Goal: Task Accomplishment & Management: Manage account settings

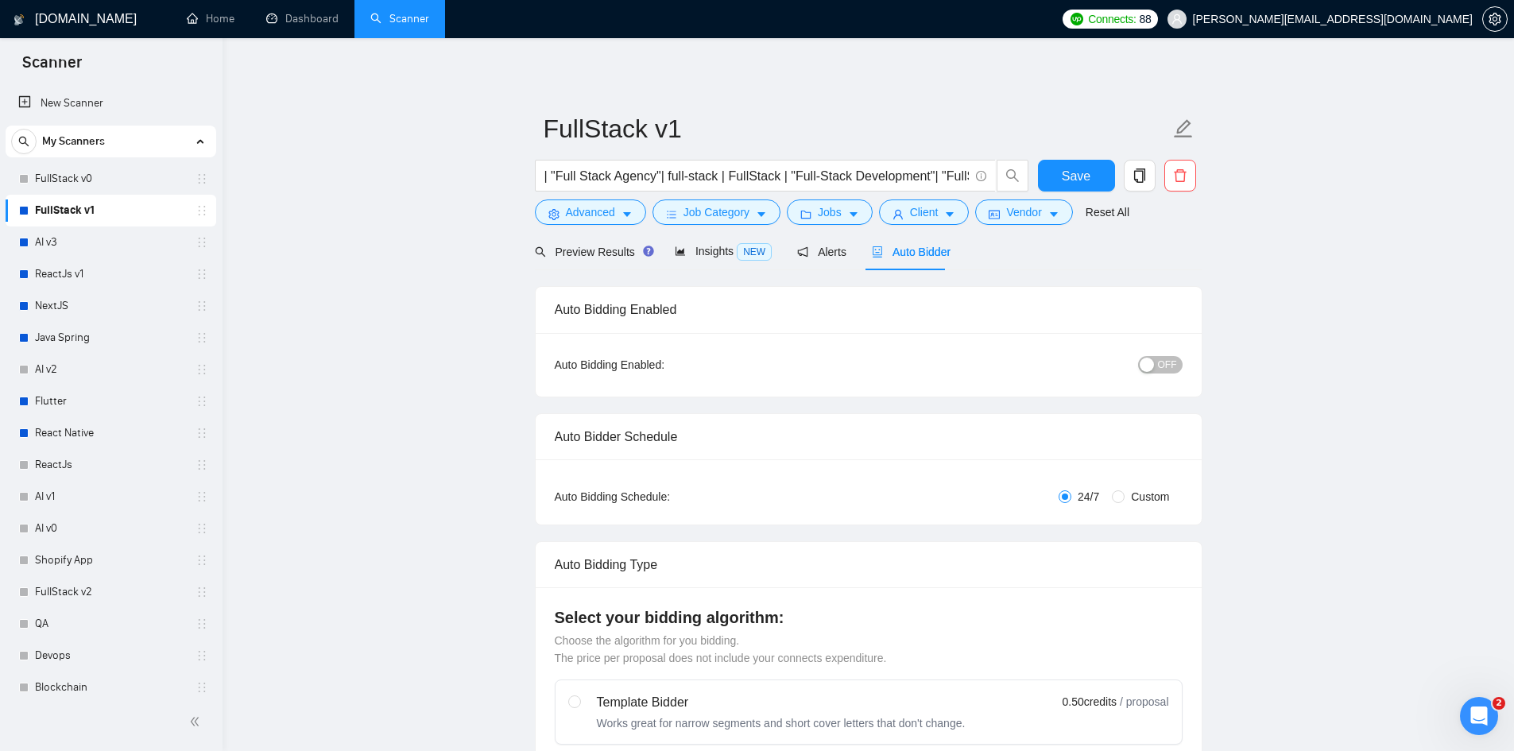
click at [1171, 362] on span "OFF" at bounding box center [1167, 364] width 19 height 17
click at [1070, 175] on span "Save" at bounding box center [1076, 176] width 29 height 20
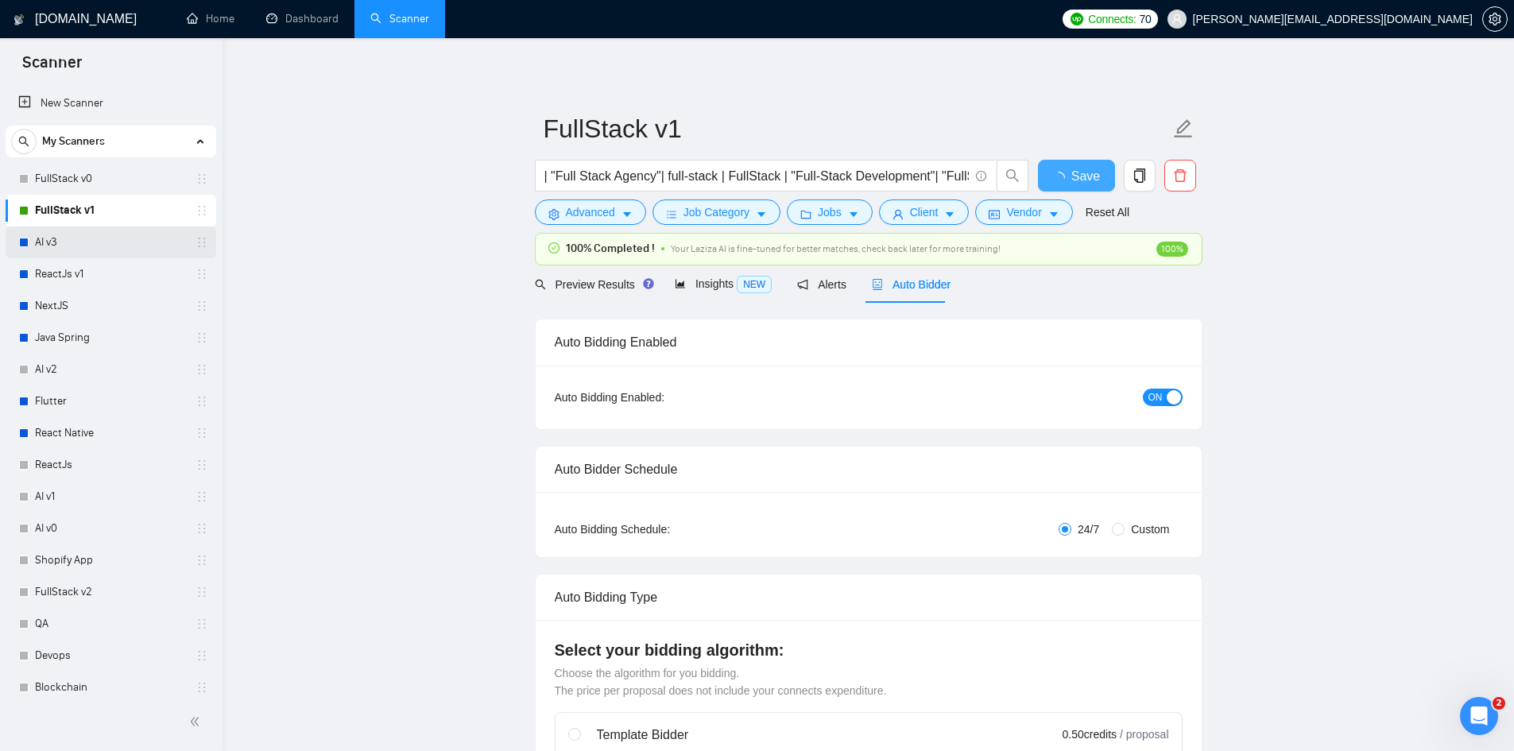
checkbox input "true"
click at [58, 246] on link "AI v3" at bounding box center [110, 242] width 151 height 32
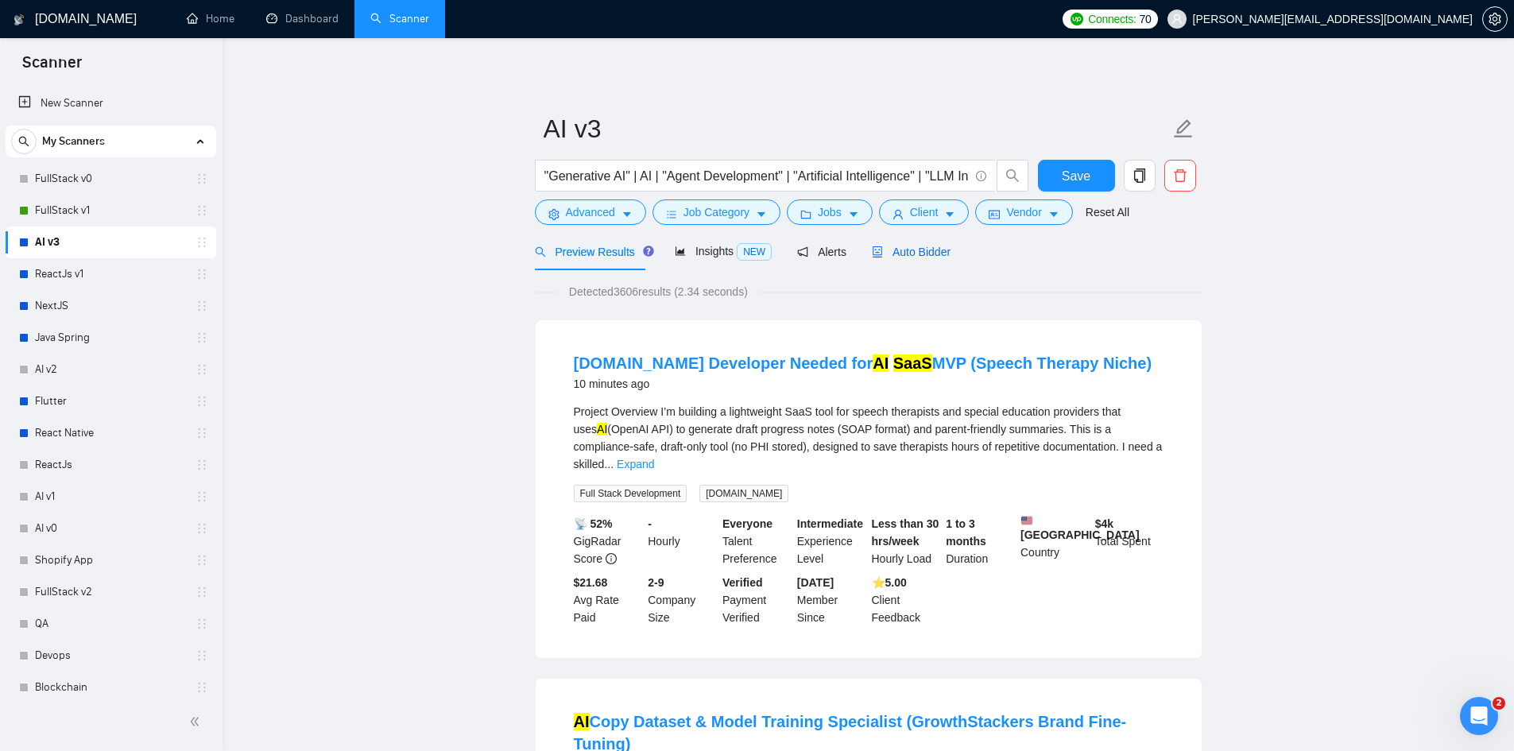
click at [911, 249] on span "Auto Bidder" at bounding box center [911, 252] width 79 height 13
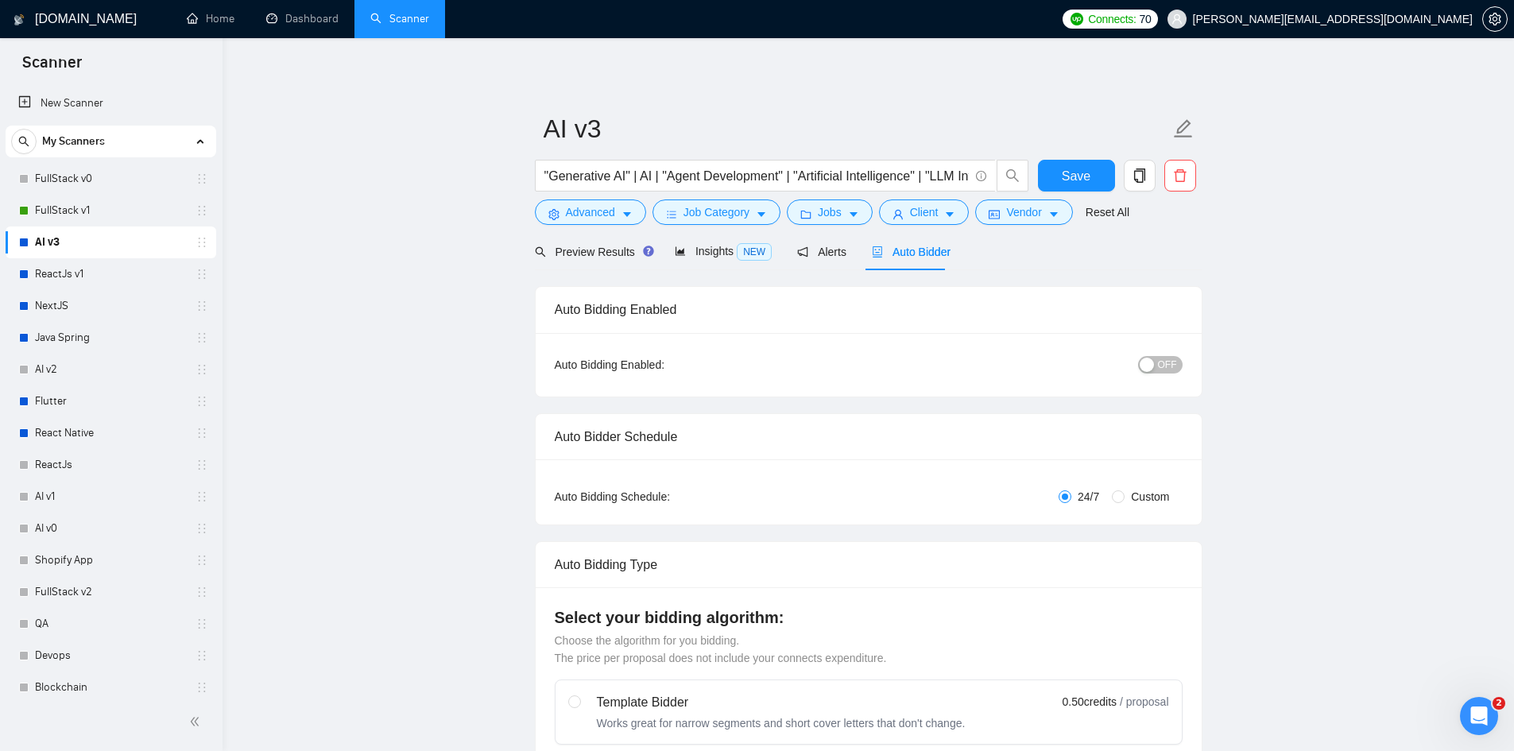
checkbox input "true"
click at [1167, 364] on span "OFF" at bounding box center [1167, 364] width 19 height 17
click at [1071, 172] on span "Save" at bounding box center [1076, 176] width 29 height 20
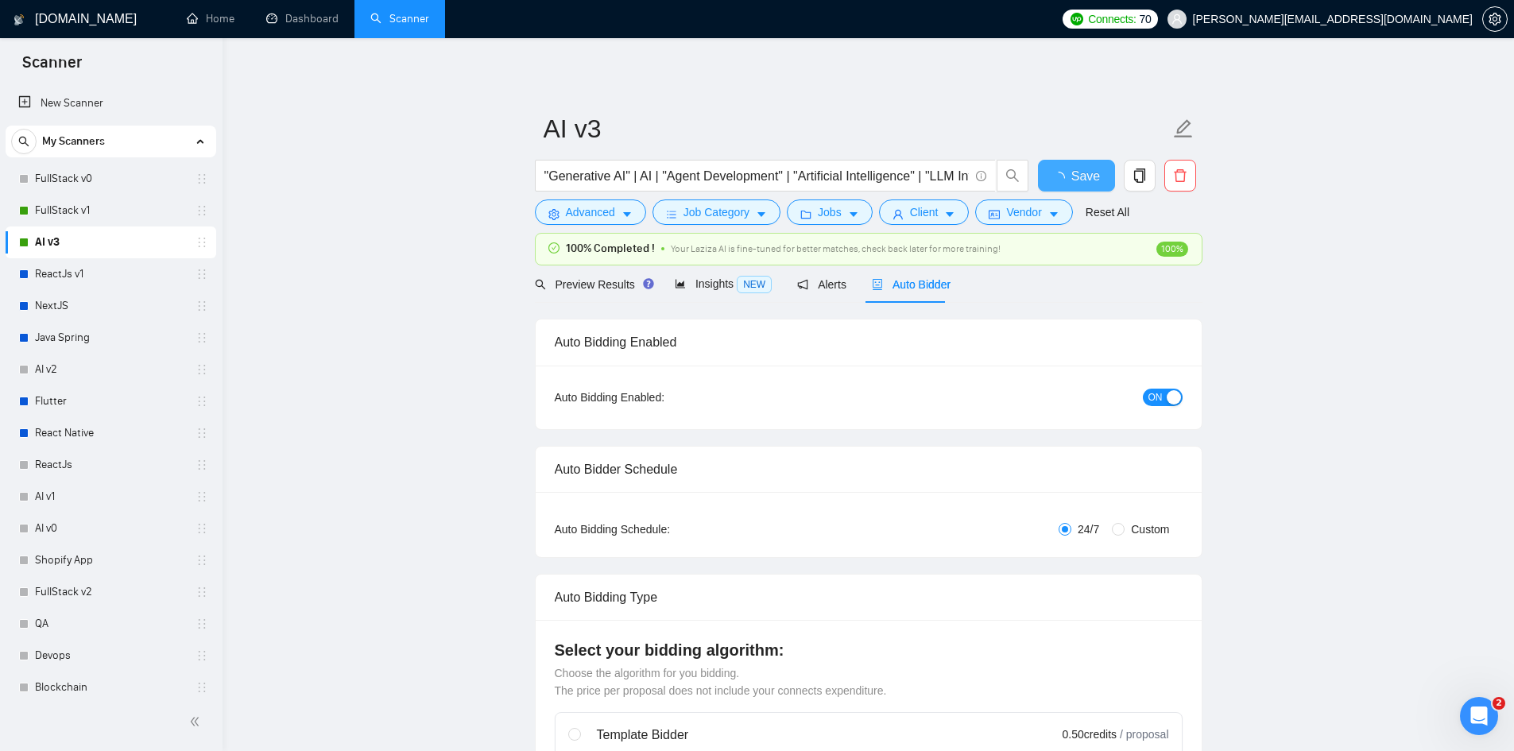
checkbox input "true"
click at [66, 277] on link "ReactJs v1" at bounding box center [110, 274] width 151 height 32
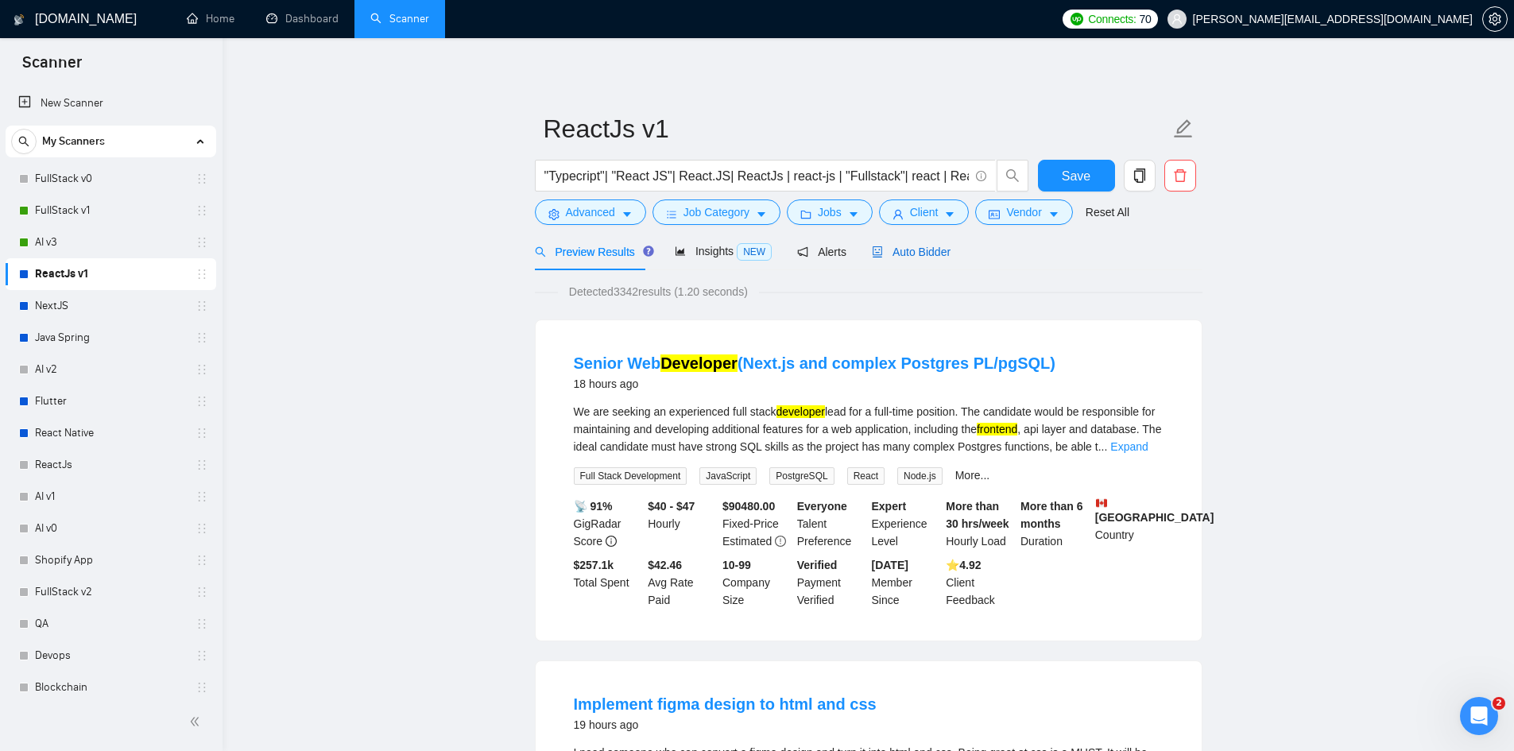
click at [922, 249] on span "Auto Bidder" at bounding box center [911, 252] width 79 height 13
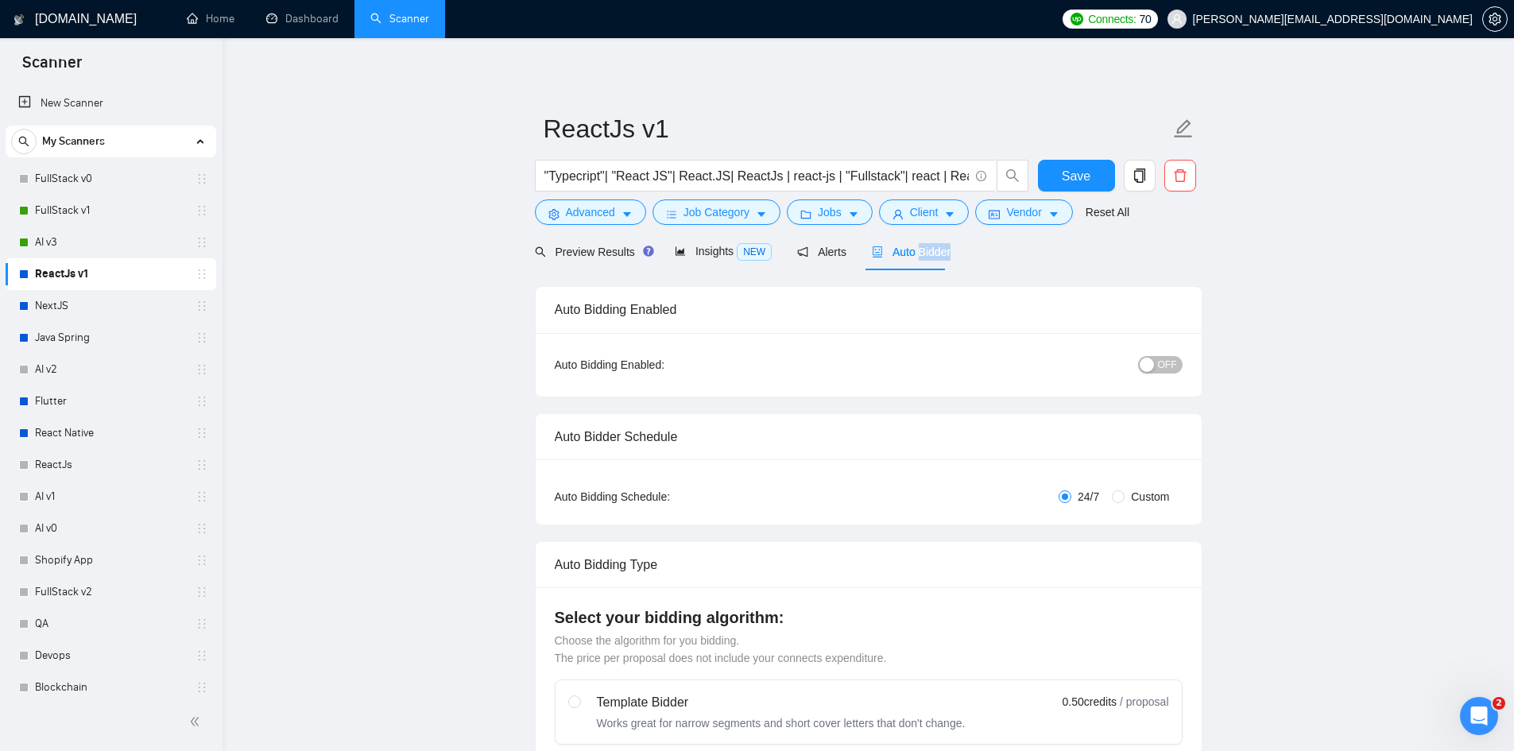
checkbox input "true"
click at [1166, 362] on span "OFF" at bounding box center [1167, 364] width 19 height 17
click at [1072, 178] on span "Save" at bounding box center [1076, 176] width 29 height 20
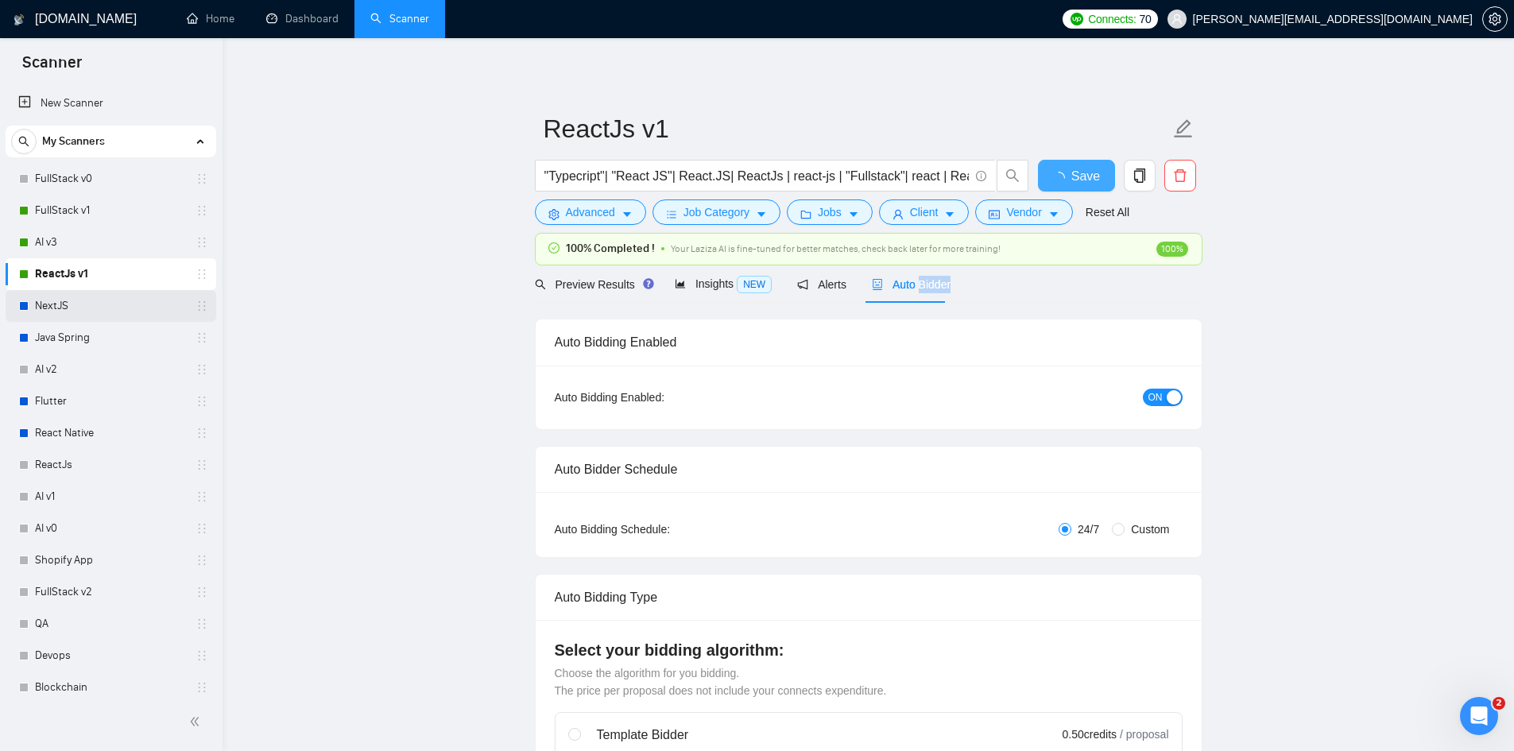
checkbox input "true"
click at [82, 308] on link "NextJS" at bounding box center [110, 306] width 151 height 32
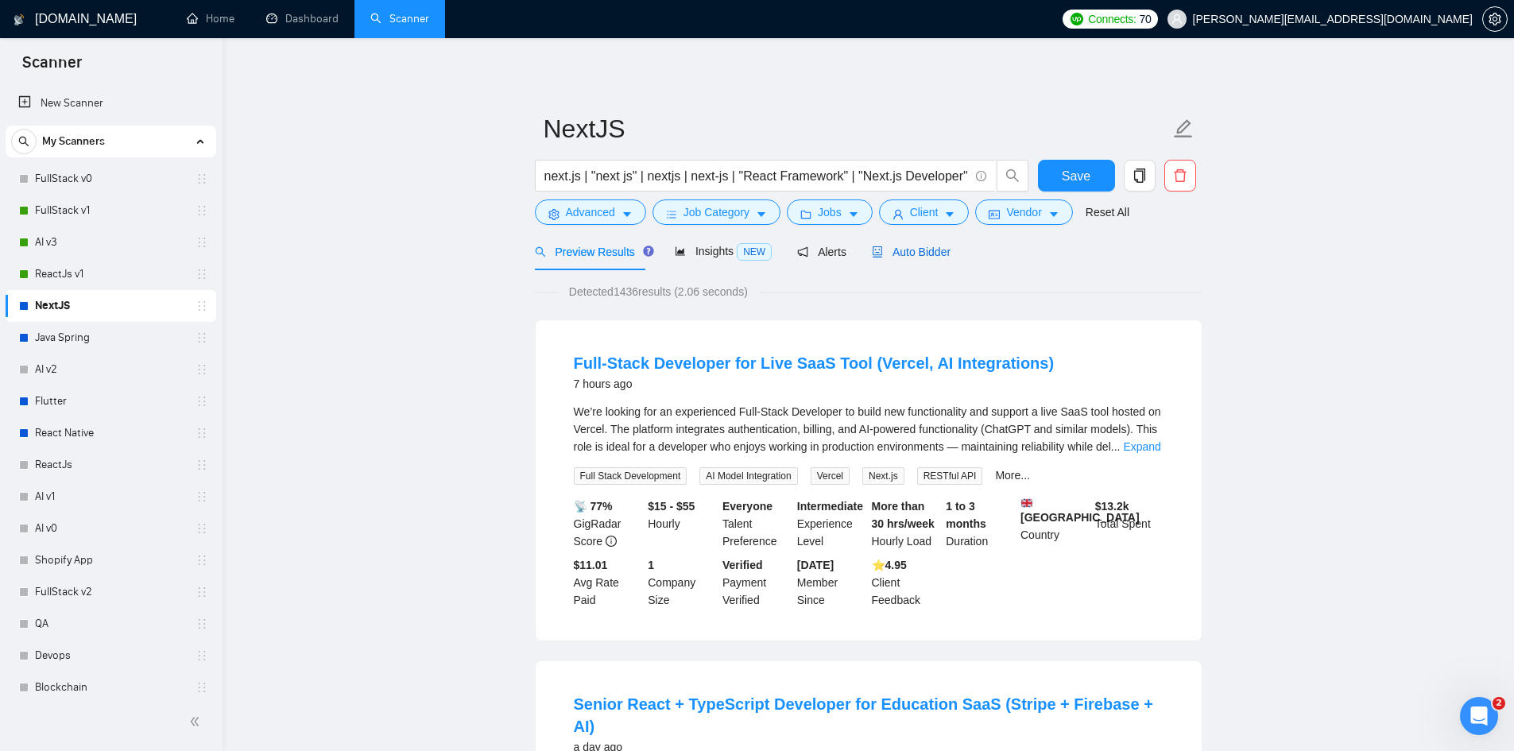
click at [898, 249] on span "Auto Bidder" at bounding box center [911, 252] width 79 height 13
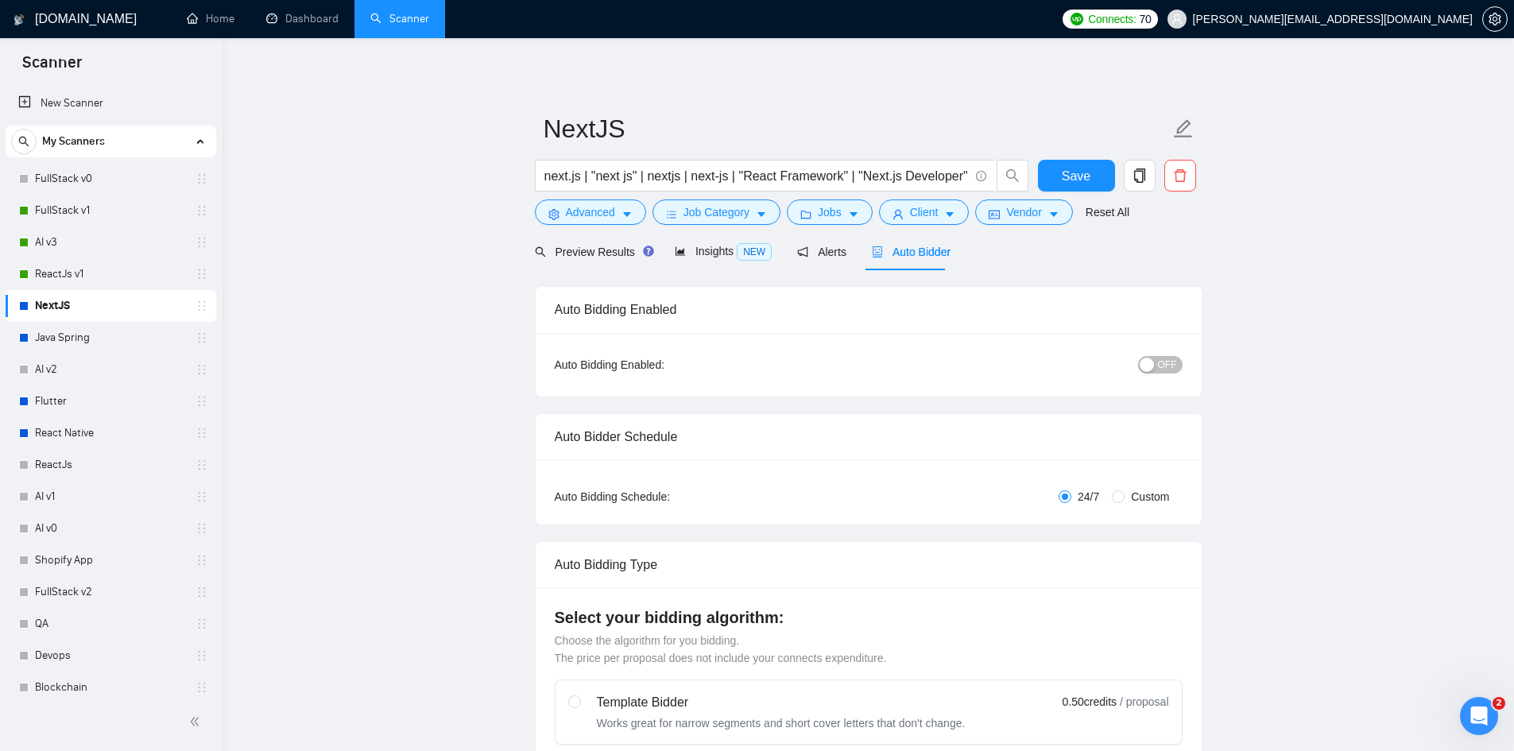
checkbox input "true"
click at [1174, 362] on span "OFF" at bounding box center [1167, 364] width 19 height 17
click at [1073, 176] on span "Save" at bounding box center [1076, 176] width 29 height 20
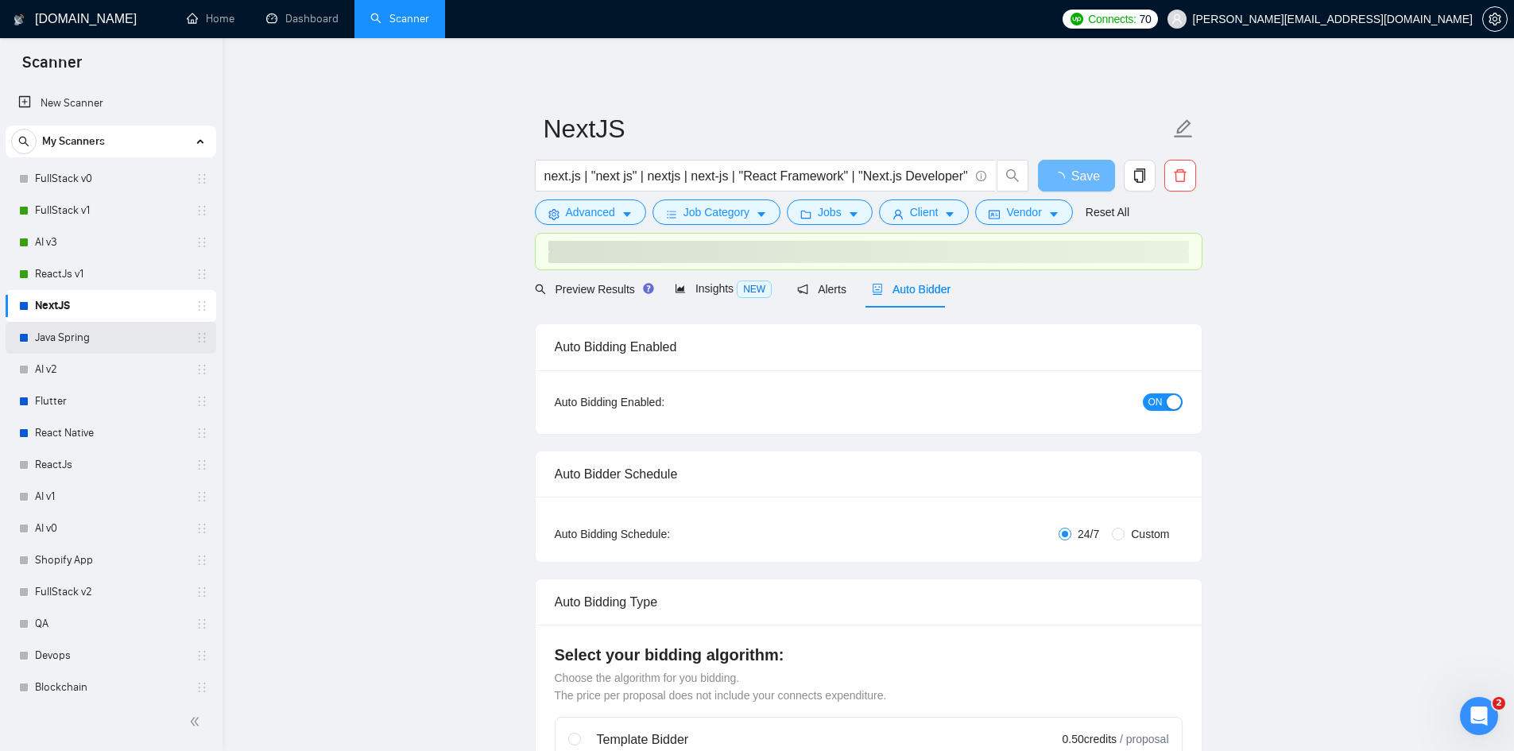
click at [79, 345] on link "Java Spring" at bounding box center [110, 338] width 151 height 32
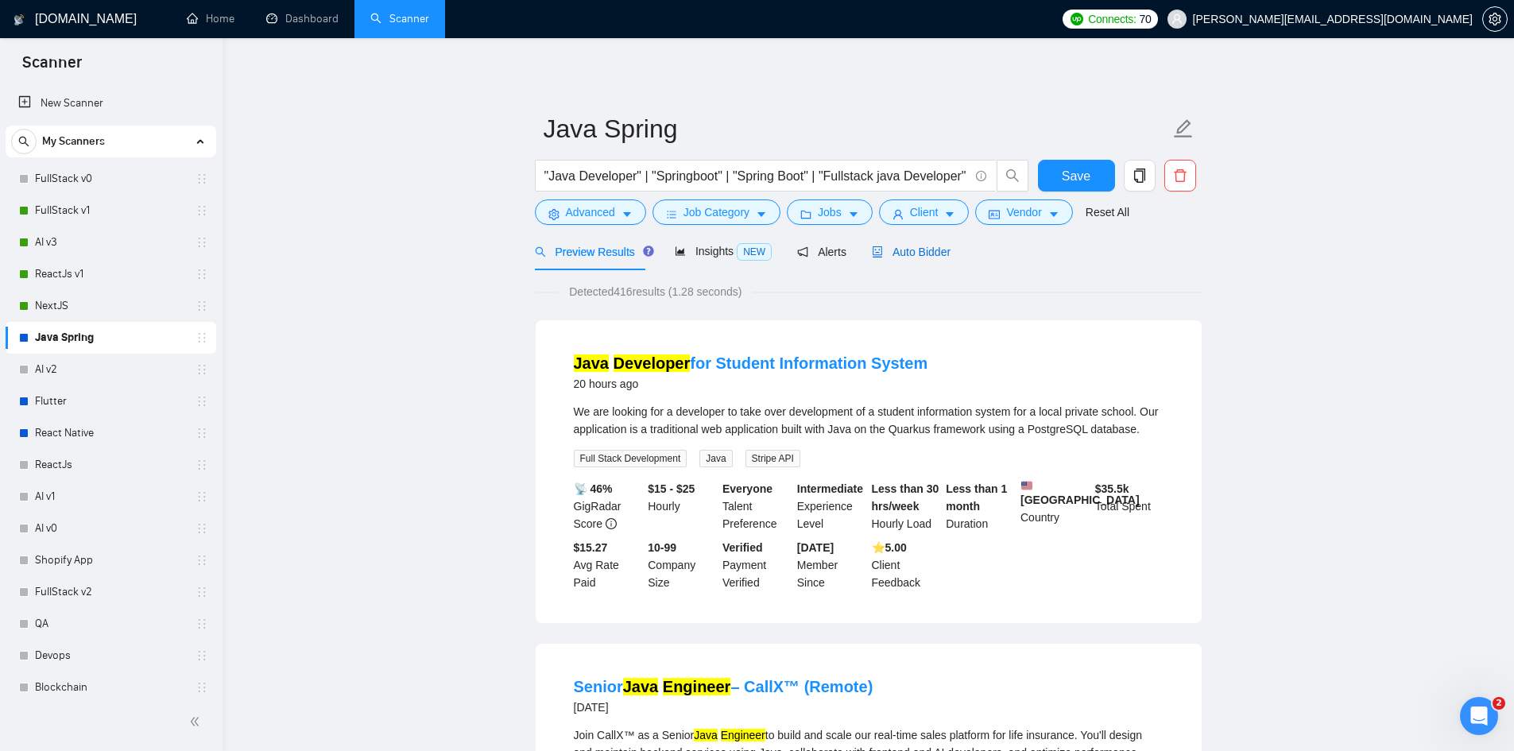
click at [892, 253] on span "Auto Bidder" at bounding box center [911, 252] width 79 height 13
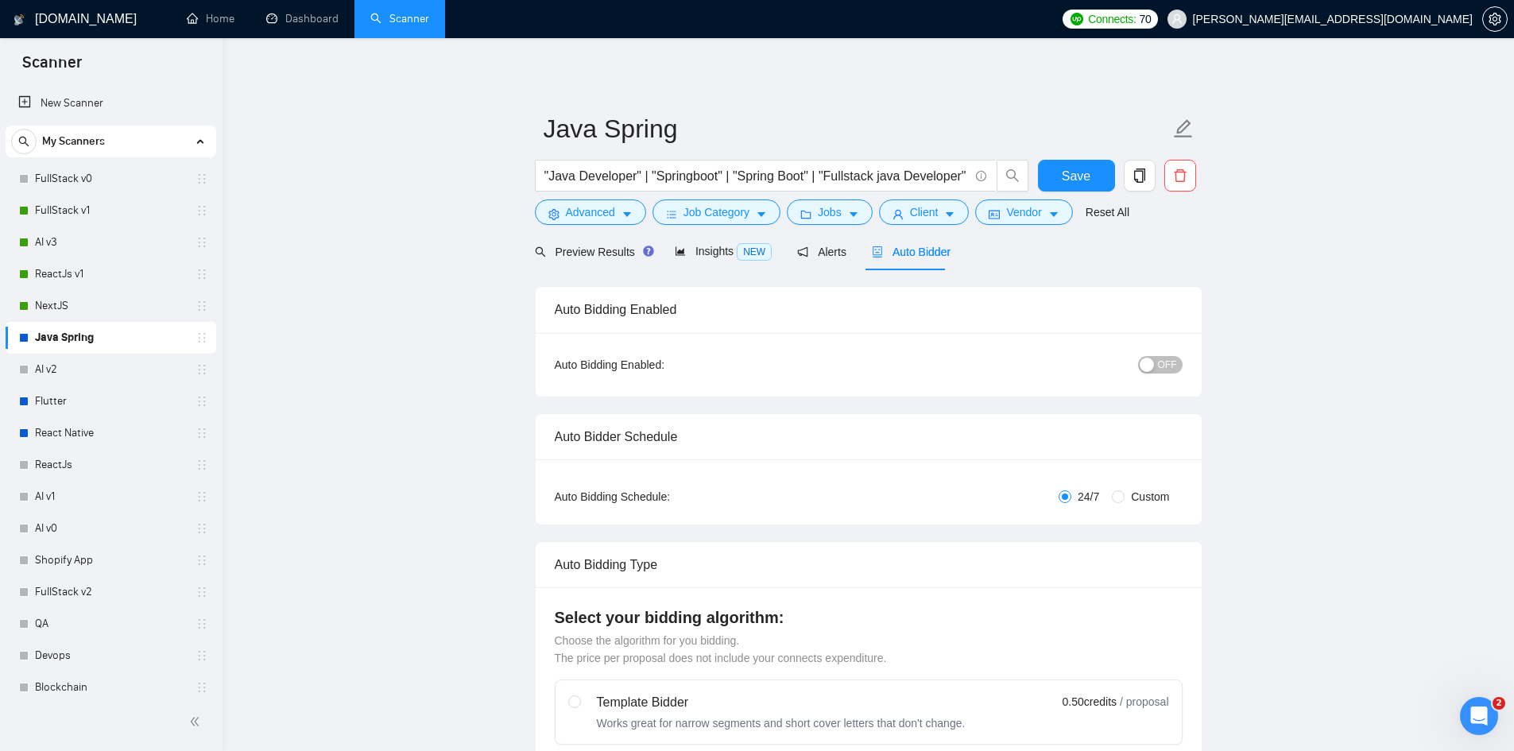
checkbox input "true"
click at [1161, 360] on span "OFF" at bounding box center [1167, 364] width 19 height 17
click at [1059, 177] on button "Save" at bounding box center [1076, 176] width 77 height 32
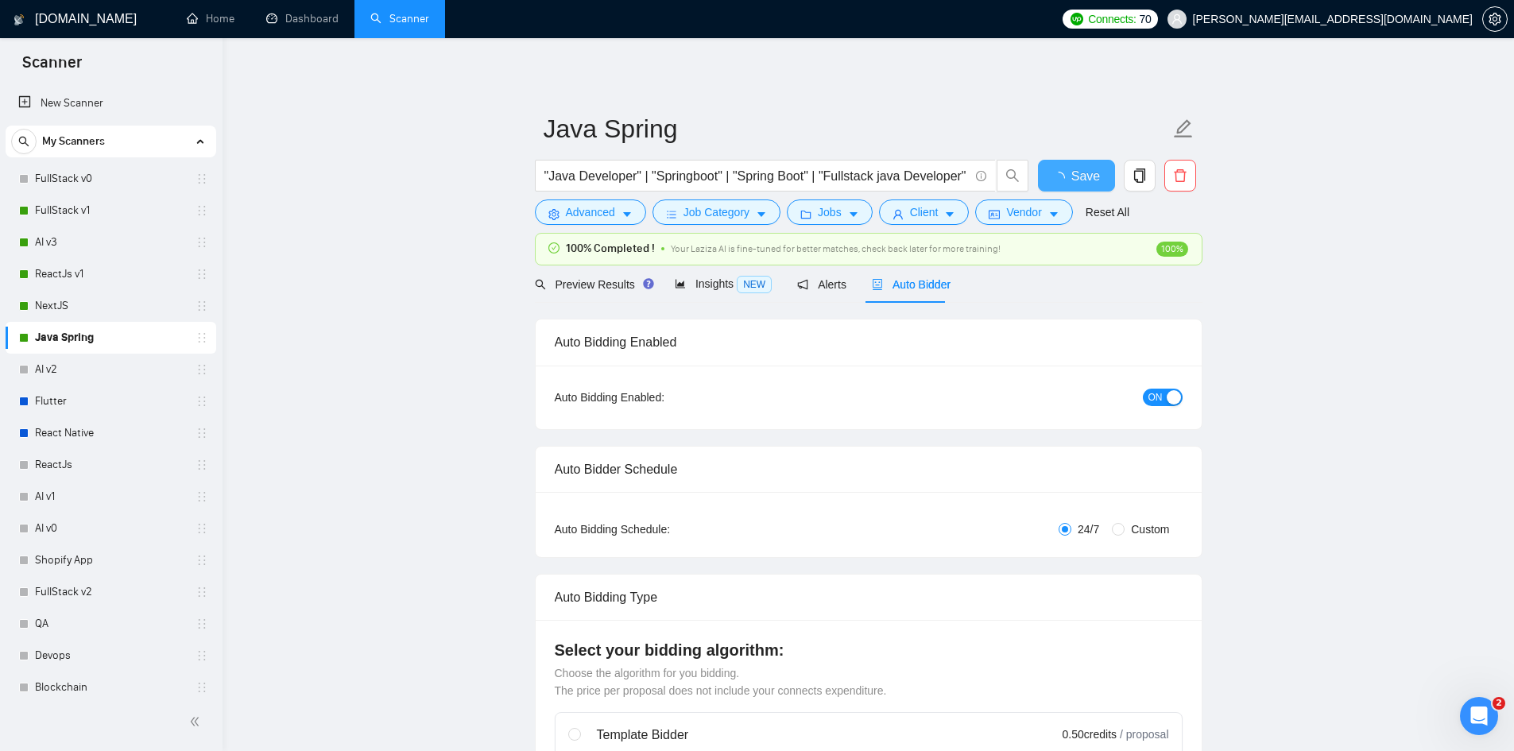
checkbox input "true"
